Goal: Task Accomplishment & Management: Use online tool/utility

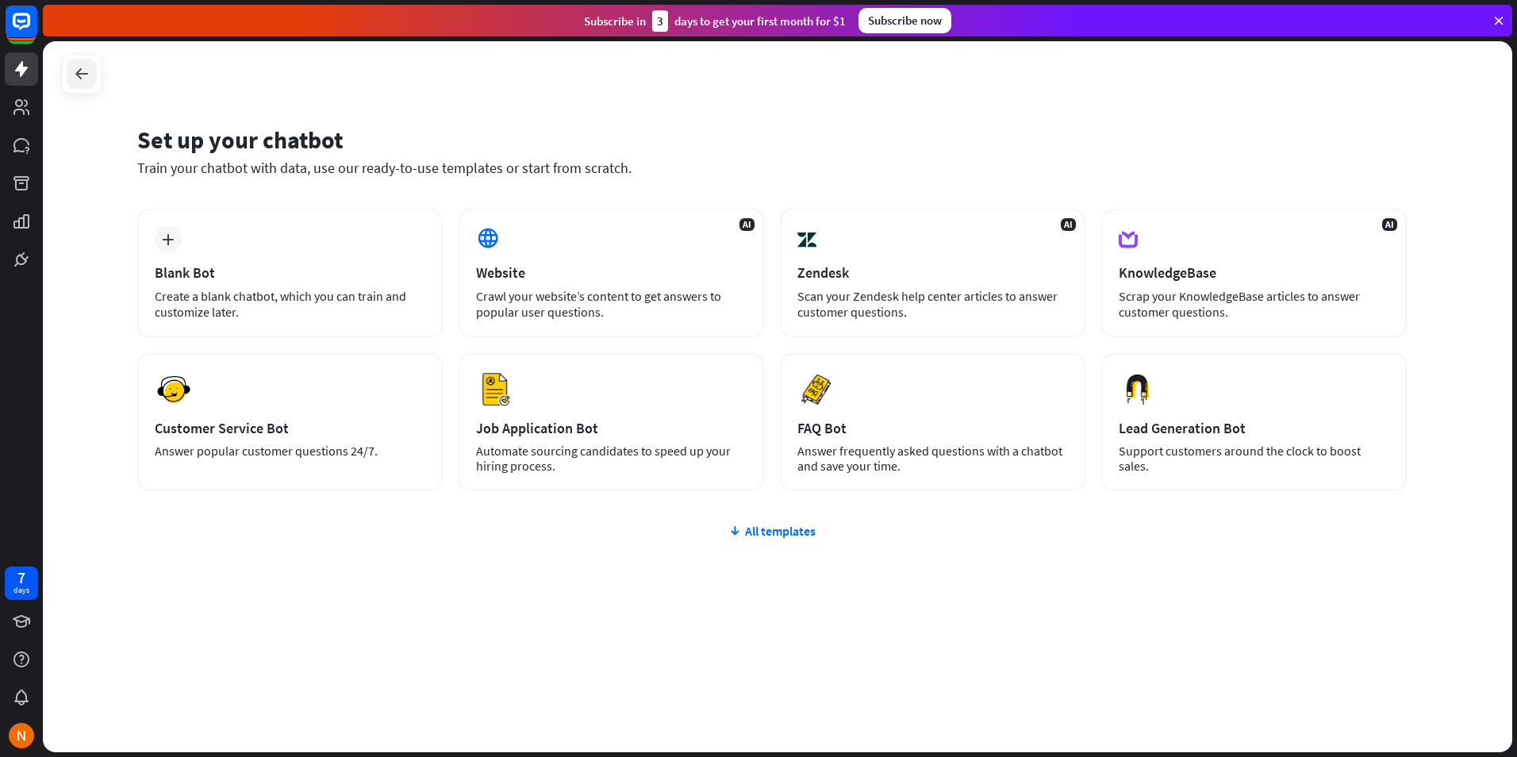
click at [94, 69] on div at bounding box center [82, 74] width 30 height 30
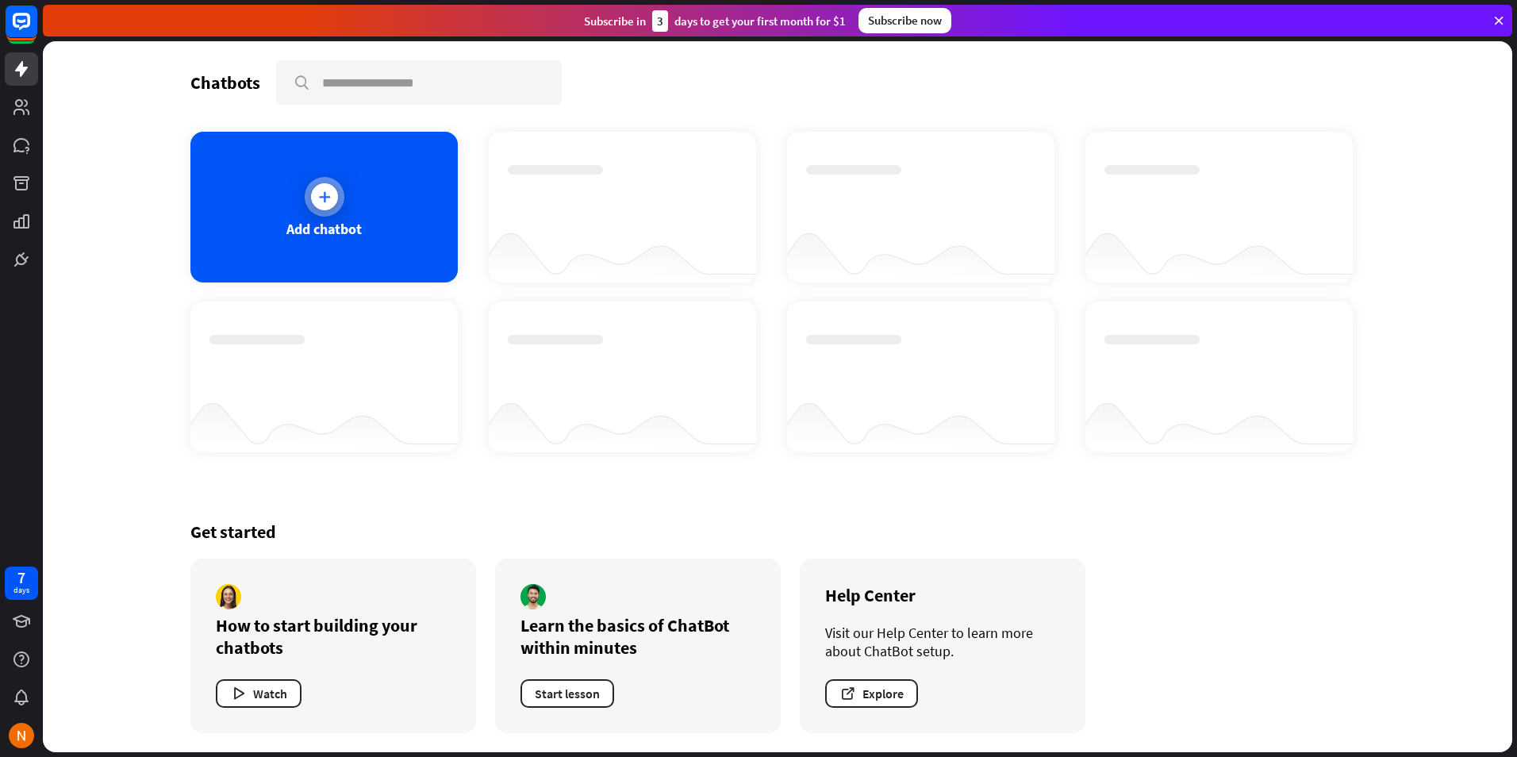
click at [317, 202] on icon at bounding box center [325, 197] width 16 height 16
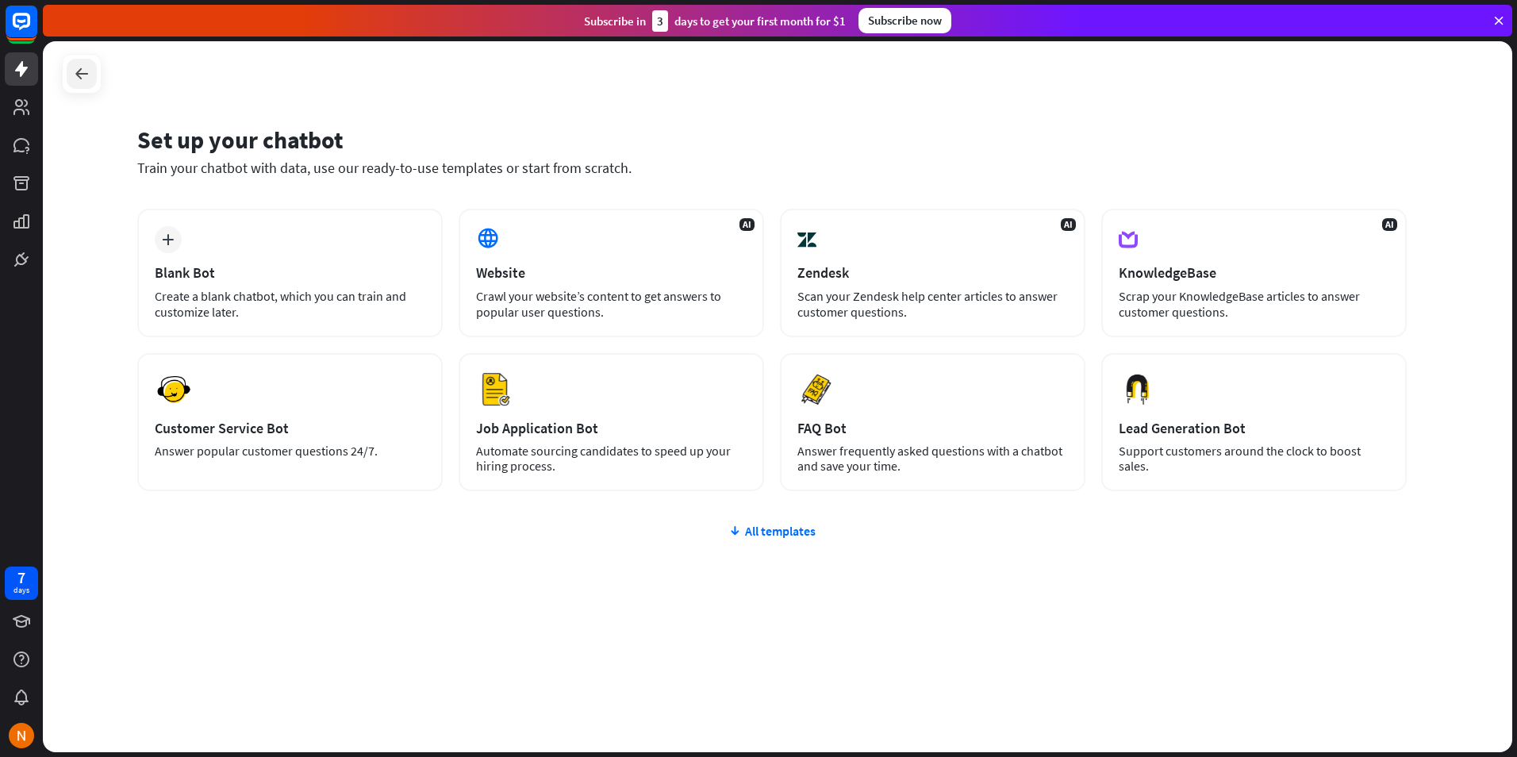
click at [71, 68] on div at bounding box center [82, 74] width 30 height 30
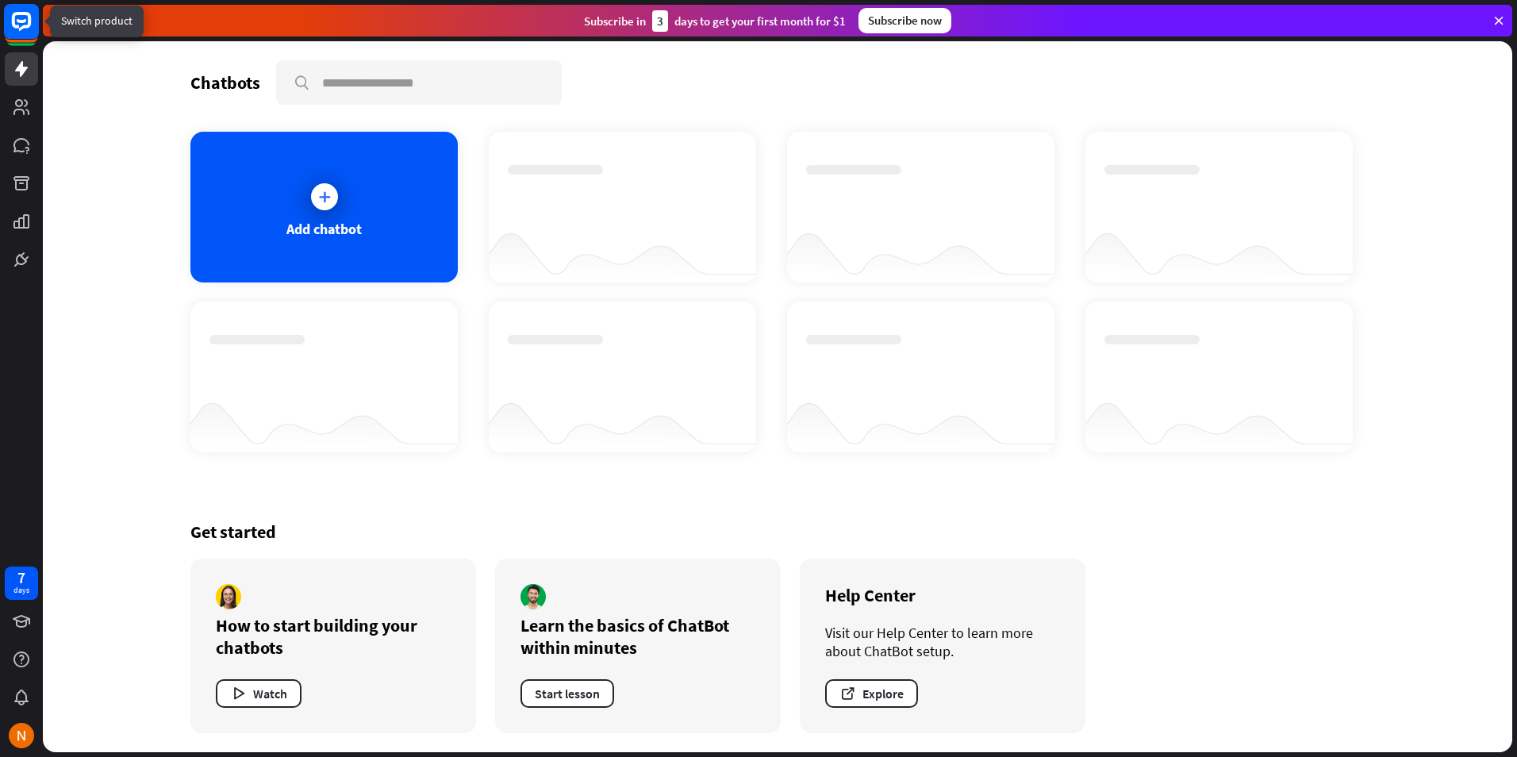
click at [20, 23] on rect at bounding box center [21, 21] width 35 height 35
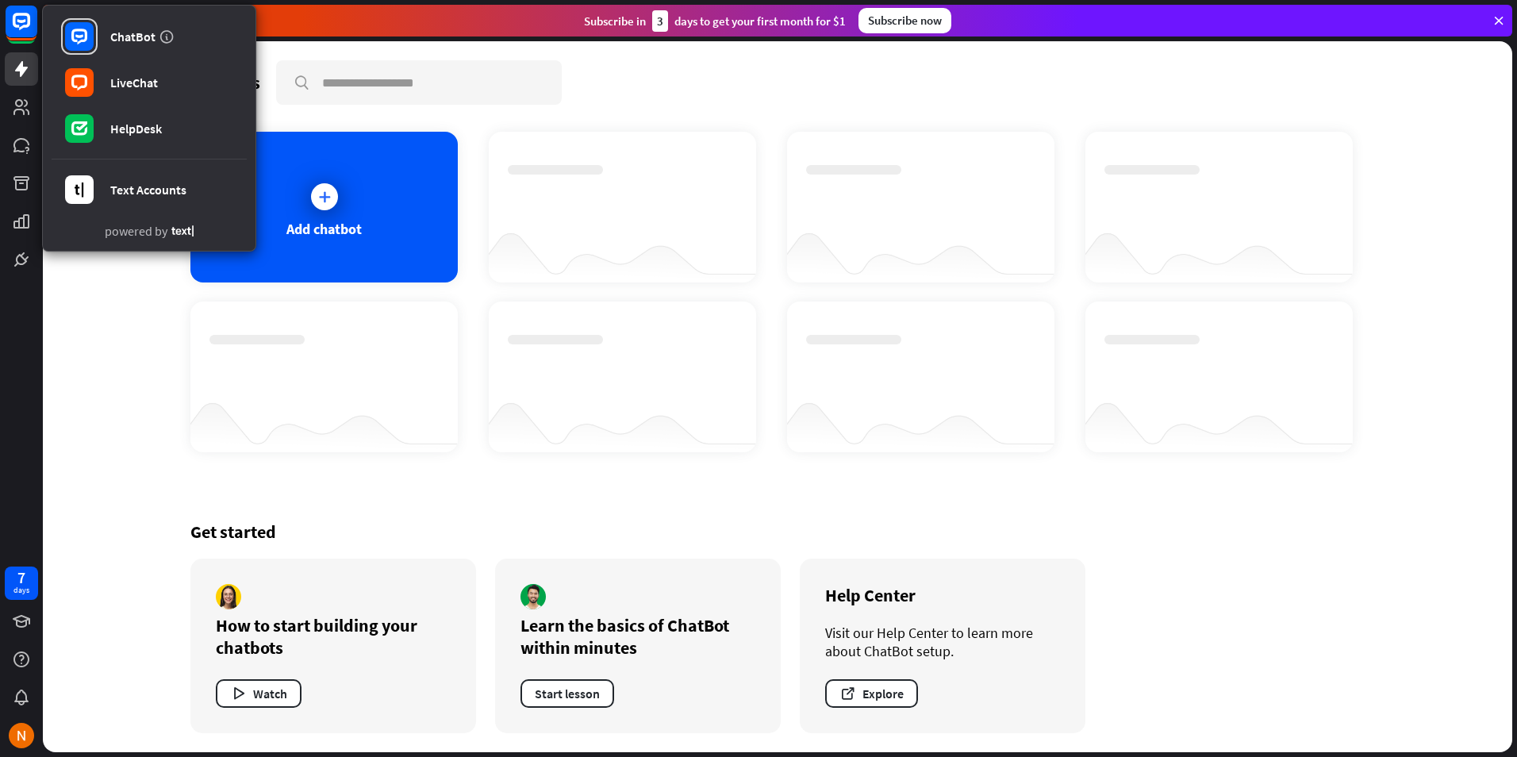
click at [86, 302] on div "Chatbots search Add chatbot Get started How to start building your chatbots Wat…" at bounding box center [777, 396] width 1469 height 711
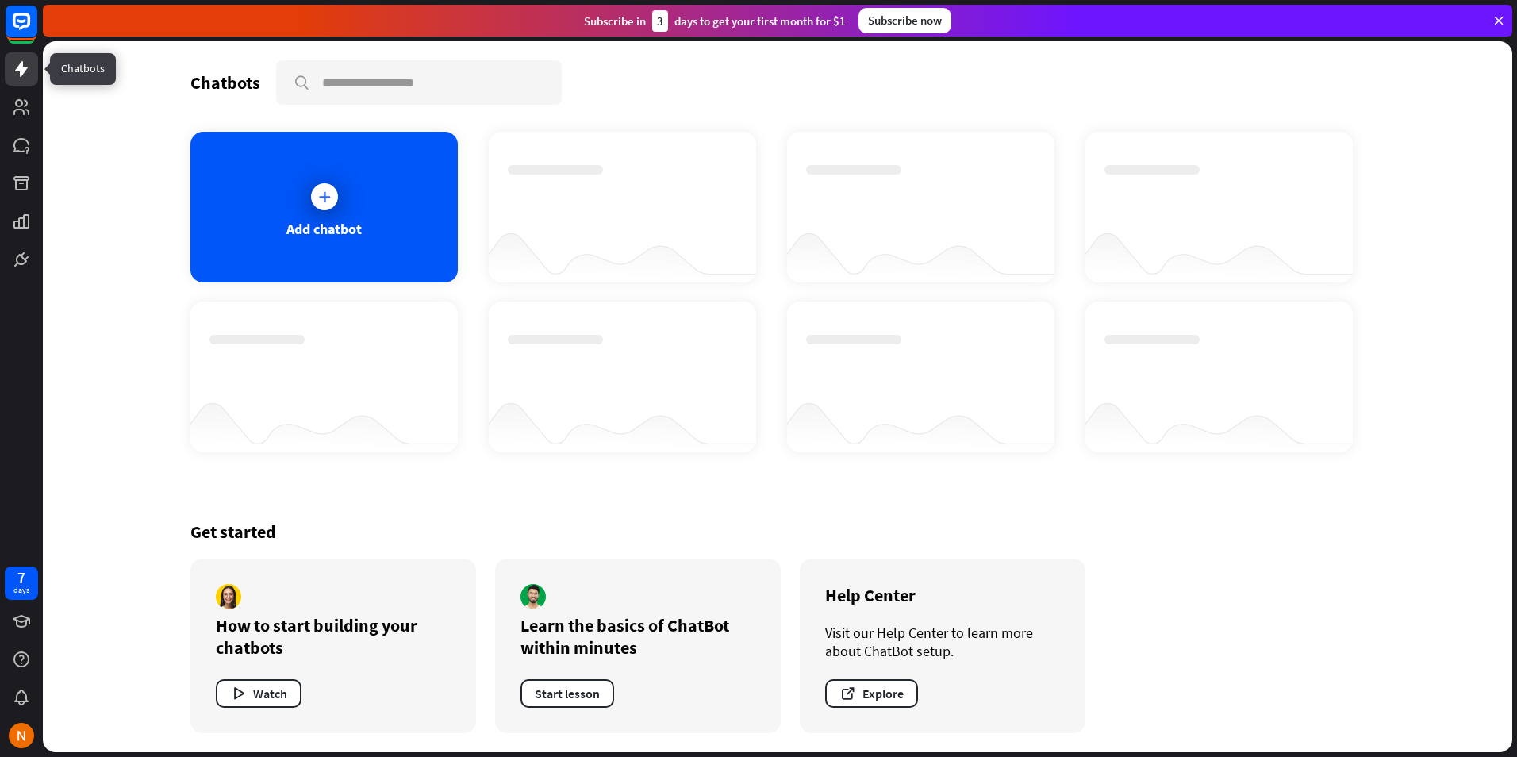
click at [23, 75] on icon at bounding box center [21, 69] width 19 height 19
click at [968, 397] on div at bounding box center [920, 420] width 267 height 61
click at [380, 238] on div "Add chatbot" at bounding box center [323, 207] width 267 height 151
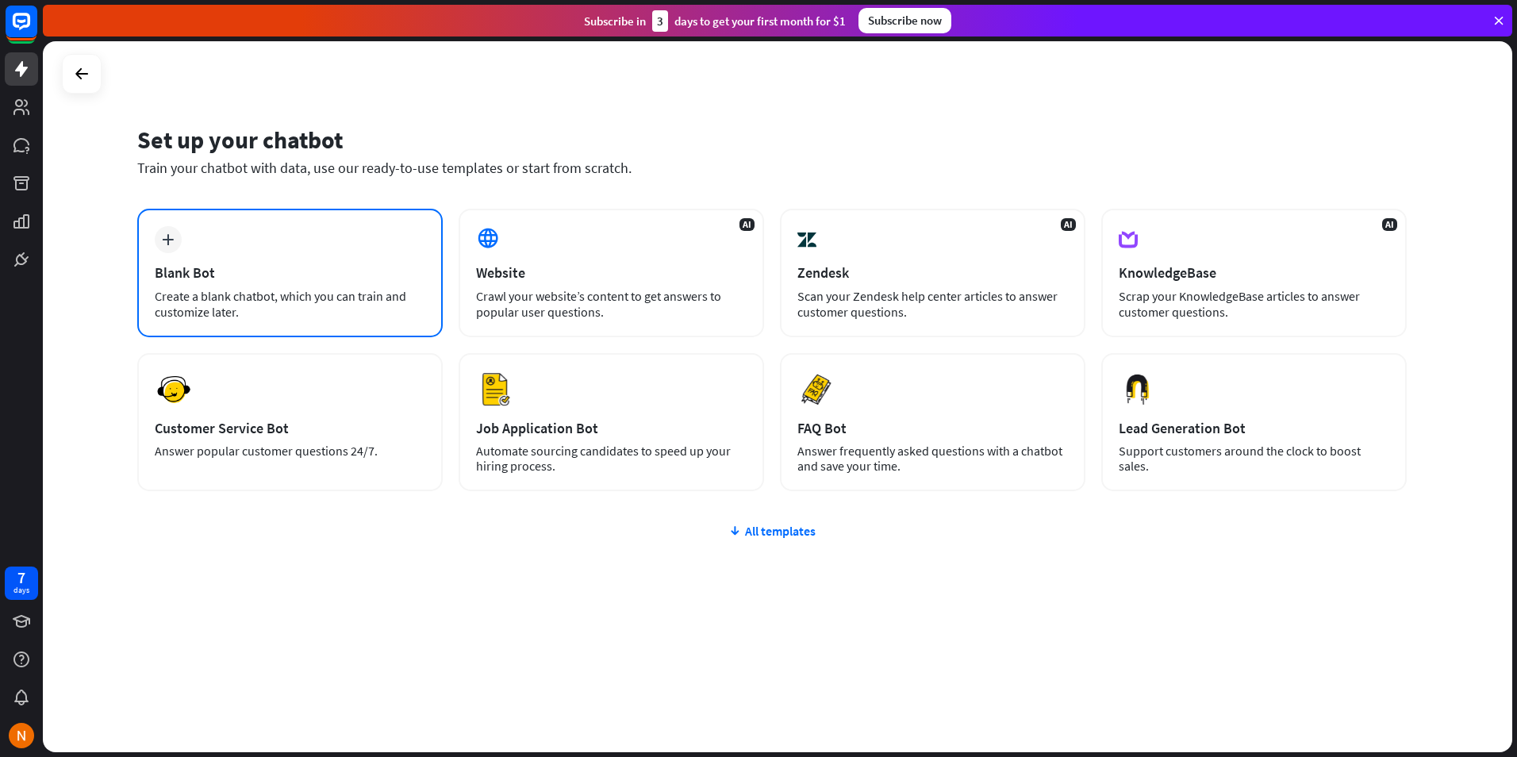
click at [229, 273] on div "Blank Bot" at bounding box center [290, 272] width 271 height 18
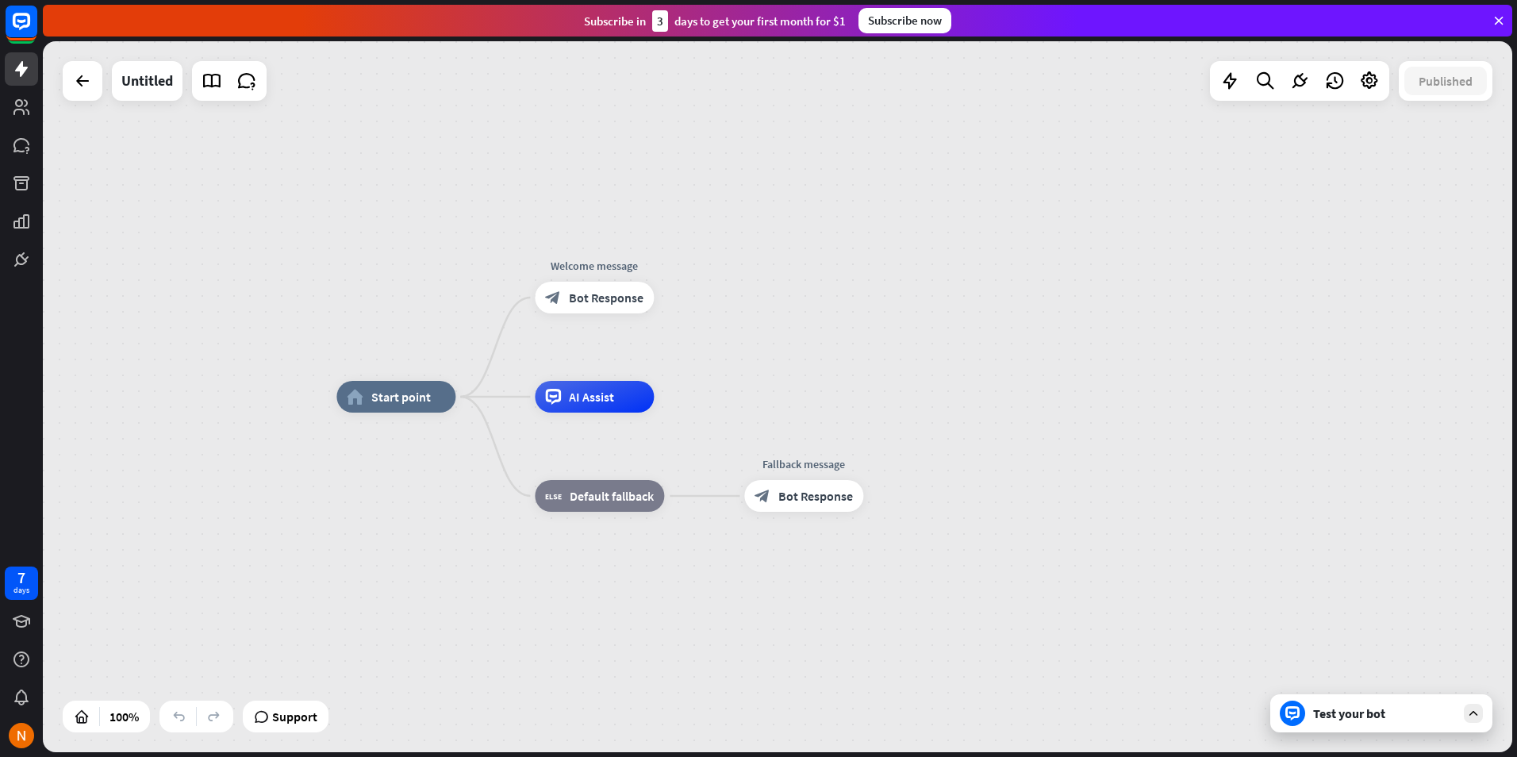
click at [1021, 291] on div "home_2 Start point Welcome message block_bot_response Bot Response AI Assist bl…" at bounding box center [777, 396] width 1469 height 711
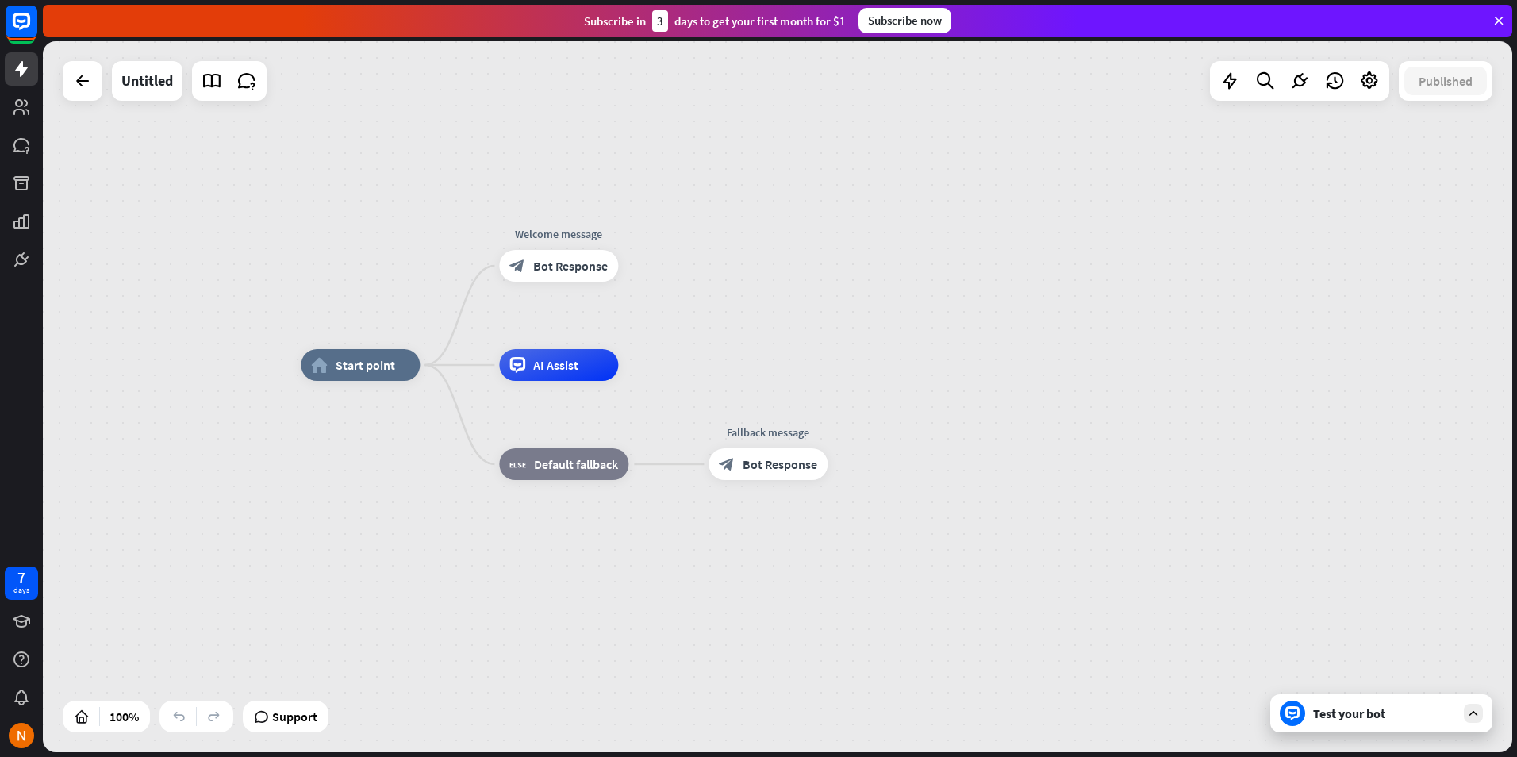
drag, startPoint x: 1021, startPoint y: 291, endPoint x: 985, endPoint y: 259, distance: 47.8
click at [985, 259] on div "home_2 Start point Welcome message block_bot_response Bot Response AI Assist bl…" at bounding box center [777, 396] width 1469 height 711
click at [100, 96] on div at bounding box center [83, 81] width 40 height 40
click at [634, 375] on div "plus" at bounding box center [638, 365] width 24 height 24
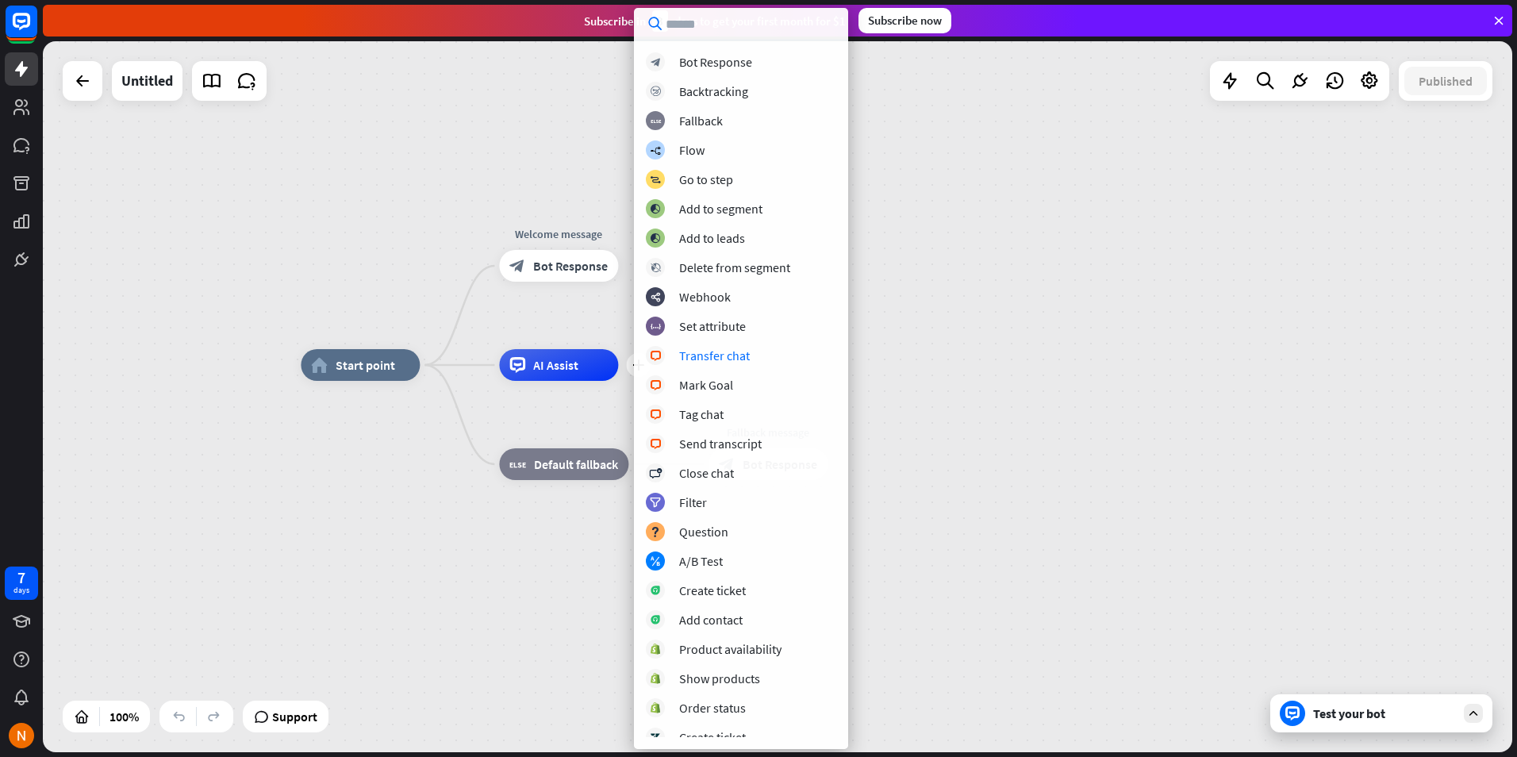
click at [974, 272] on div "home_2 Start point Welcome message block_bot_response Bot Response plus AI Assi…" at bounding box center [777, 396] width 1469 height 711
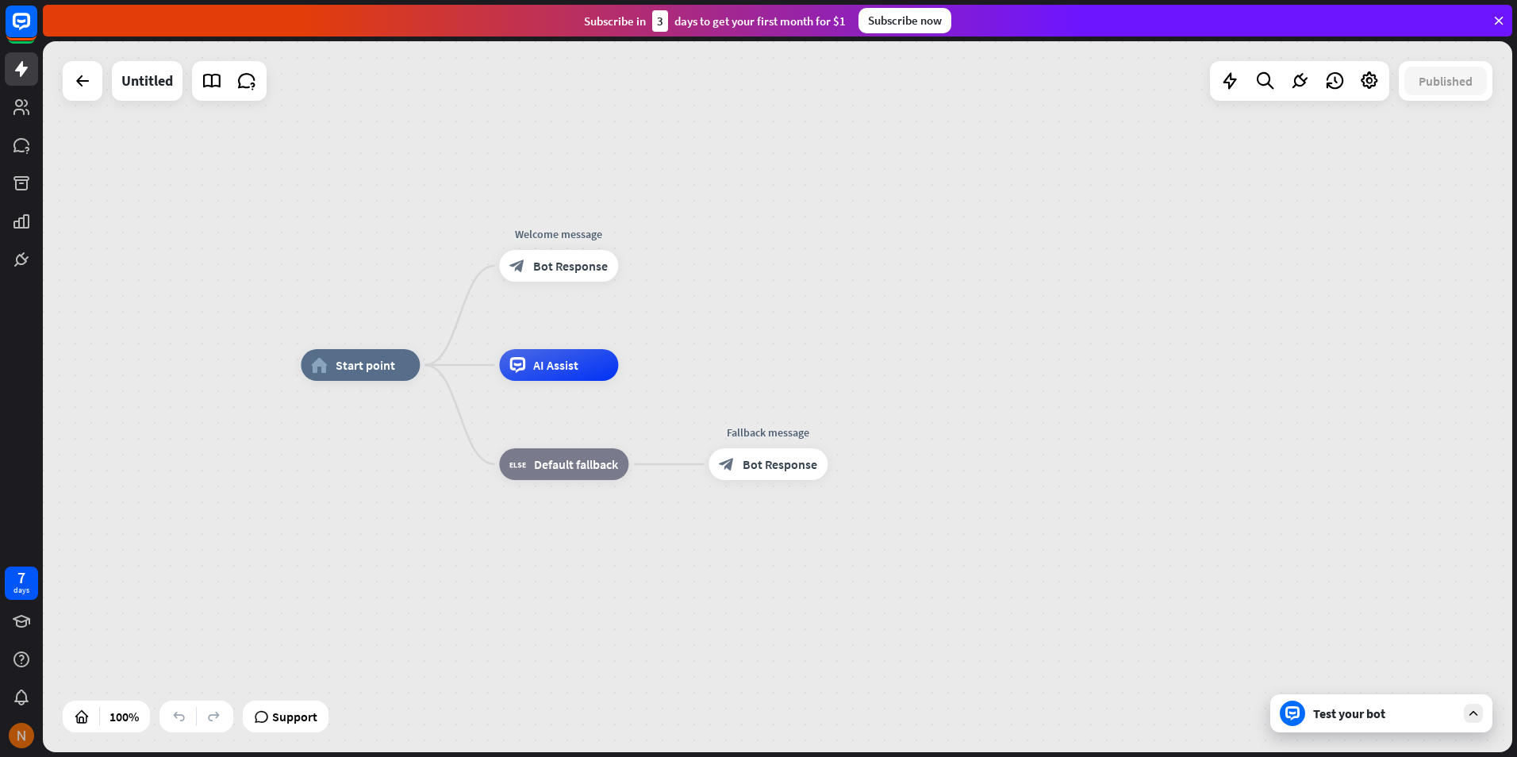
click at [21, 737] on img at bounding box center [21, 735] width 25 height 25
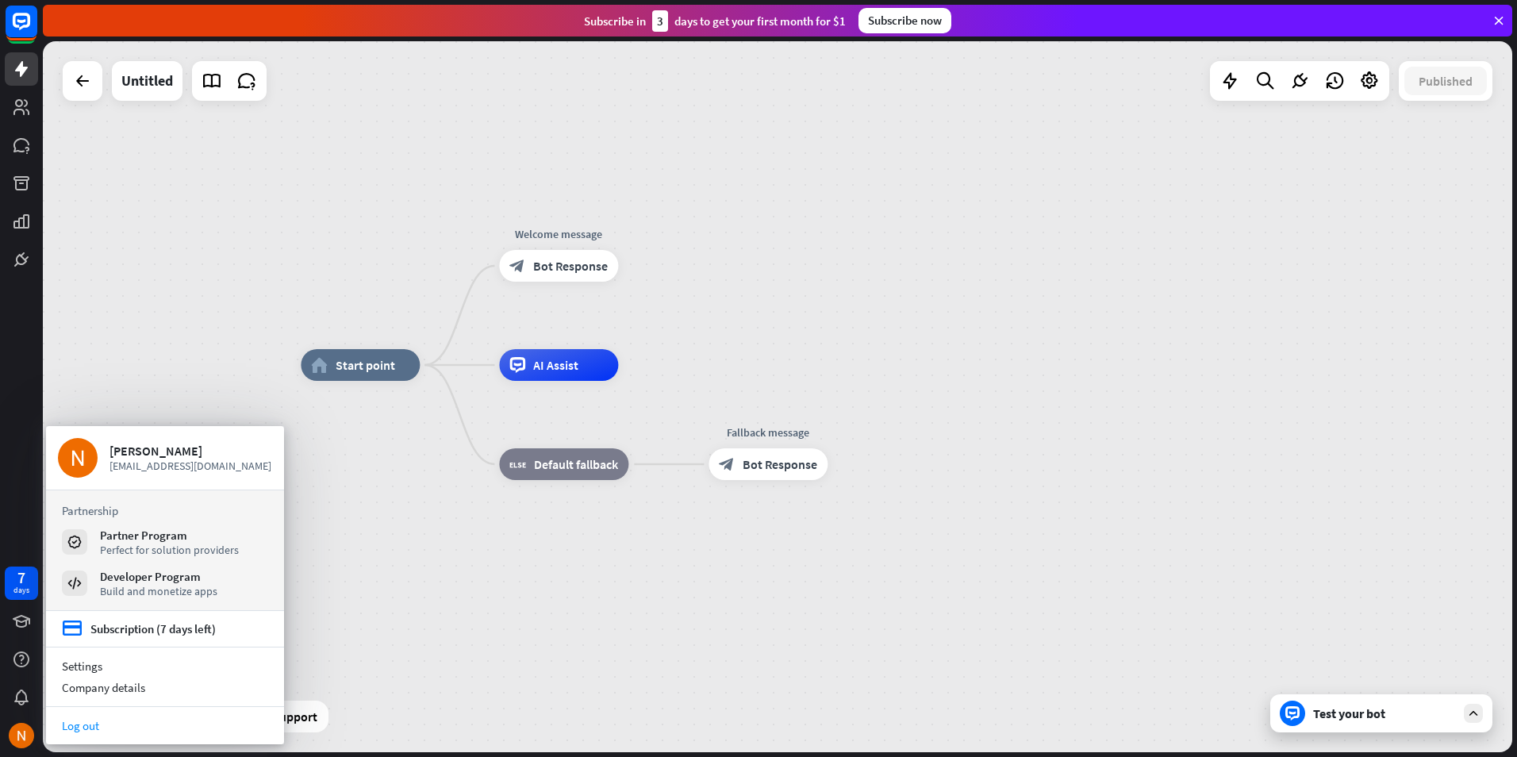
click at [104, 724] on link "Log out" at bounding box center [165, 725] width 238 height 21
